Goal: Task Accomplishment & Management: Complete application form

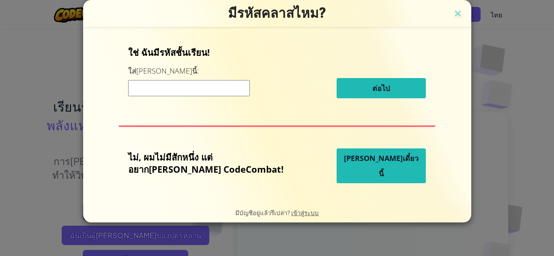
scroll to position [81, 0]
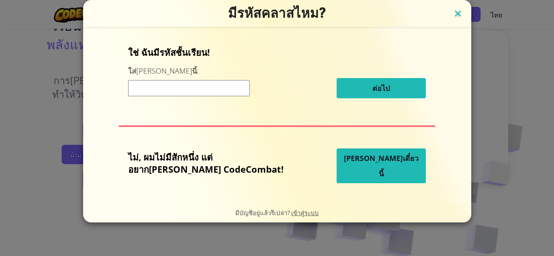
click at [452, 11] on img at bounding box center [457, 14] width 11 height 12
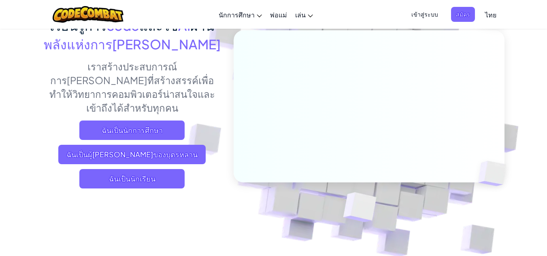
click at [442, 12] on span "เข้าสู่ระบบ" at bounding box center [425, 14] width 36 height 15
